Goal: Find specific page/section: Find specific page/section

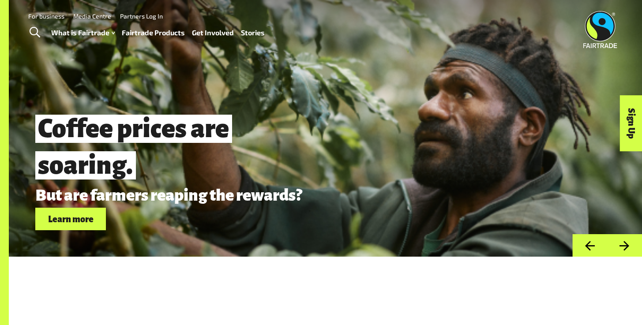
click at [160, 32] on link "Fairtrade Products" at bounding box center [153, 32] width 63 height 13
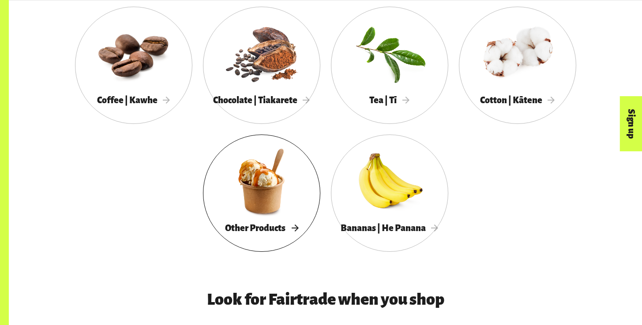
scroll to position [538, 0]
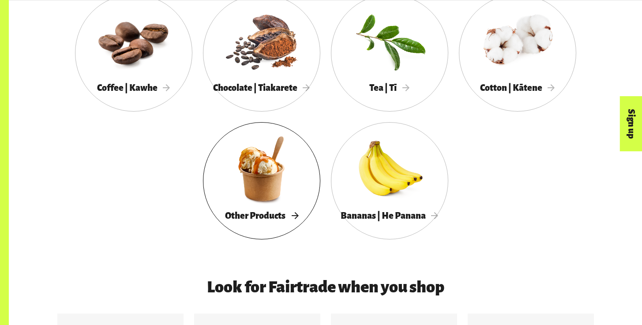
click at [273, 196] on div at bounding box center [261, 169] width 117 height 76
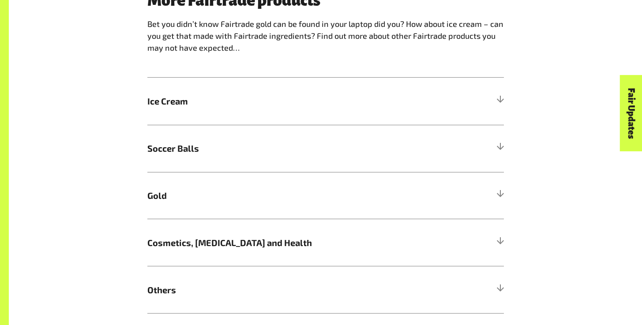
scroll to position [872, 0]
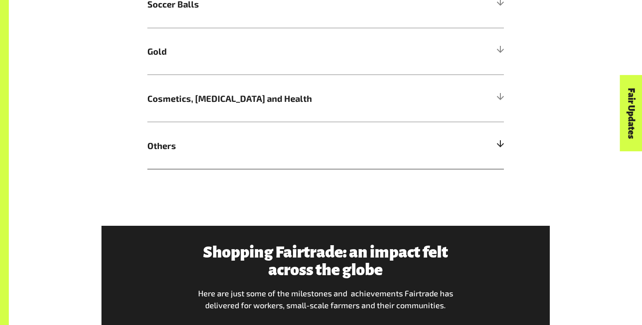
click at [499, 147] on div at bounding box center [500, 146] width 8 height 8
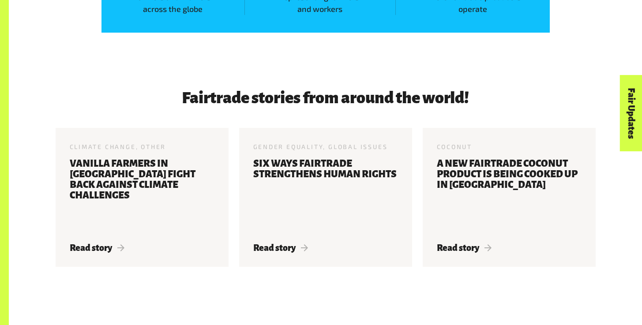
scroll to position [1732, 0]
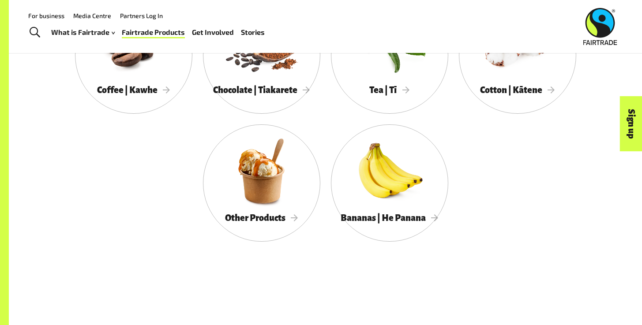
scroll to position [538, 0]
